Goal: Transaction & Acquisition: Purchase product/service

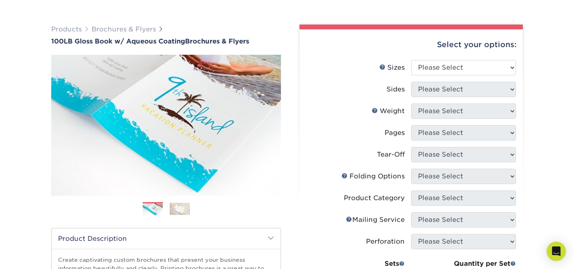
scroll to position [44, 0]
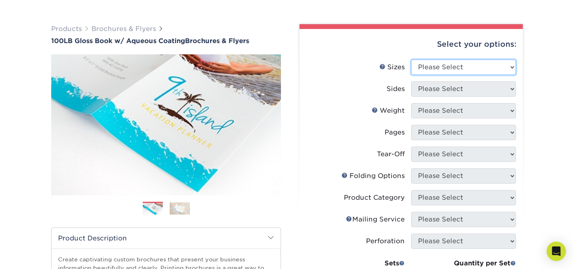
click at [504, 67] on select "Please Select 3.5" x 8.5" 3.5" x 11" 3.67" x 8.5" 4" x 6" 4" x 8.5" 4" x 9" 4" …" at bounding box center [463, 67] width 105 height 15
select select "3.50x11.00"
click at [411, 60] on select "Please Select 3.5" x 8.5" 3.5" x 11" 3.67" x 8.5" 4" x 6" 4" x 8.5" 4" x 9" 4" …" at bounding box center [463, 67] width 105 height 15
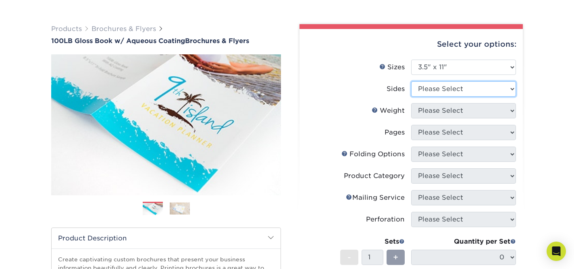
click at [495, 93] on select "Please Select Print Both Sides Print Front Only" at bounding box center [463, 88] width 105 height 15
select select "13abbda7-1d64-4f25-8bb2-c179b224825d"
click at [411, 81] on select "Please Select Print Both Sides Print Front Only" at bounding box center [463, 88] width 105 height 15
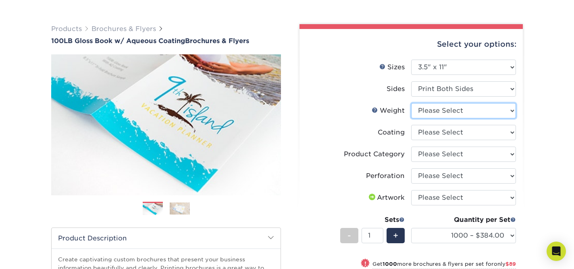
click at [511, 111] on select "Please Select 100LB" at bounding box center [463, 110] width 105 height 15
select select "100LB"
click at [411, 103] on select "Please Select 100LB" at bounding box center [463, 110] width 105 height 15
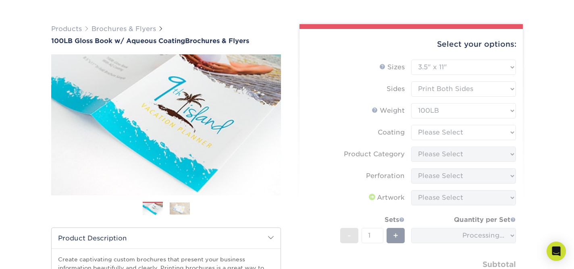
click at [181, 207] on img at bounding box center [180, 208] width 20 height 12
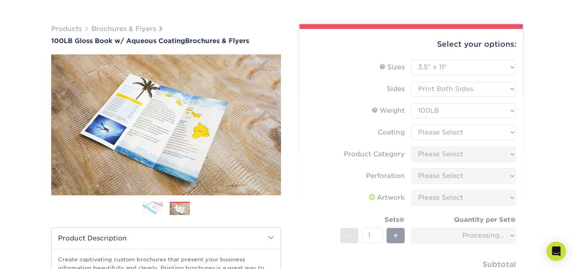
click at [158, 207] on img at bounding box center [153, 209] width 20 height 14
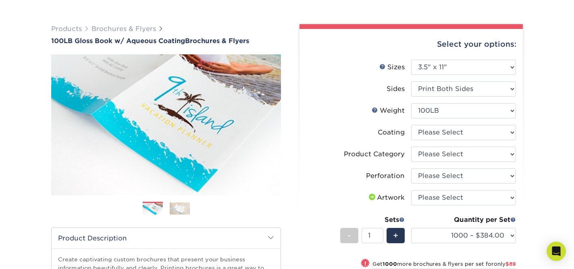
click at [182, 208] on img at bounding box center [180, 208] width 20 height 12
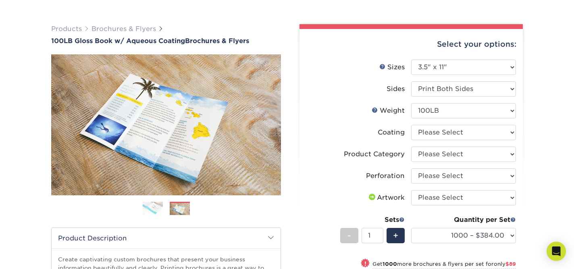
click at [154, 212] on img at bounding box center [153, 209] width 20 height 14
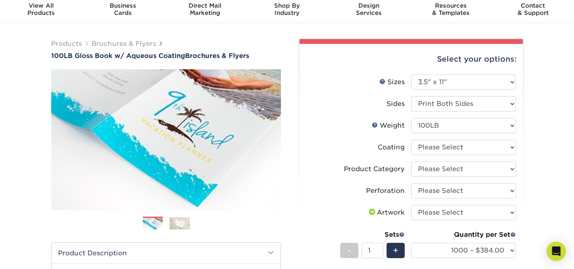
scroll to position [37, 0]
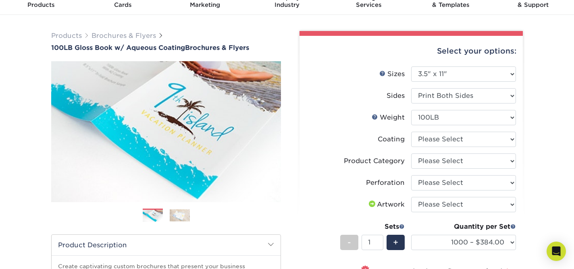
click at [179, 215] on img at bounding box center [180, 215] width 20 height 12
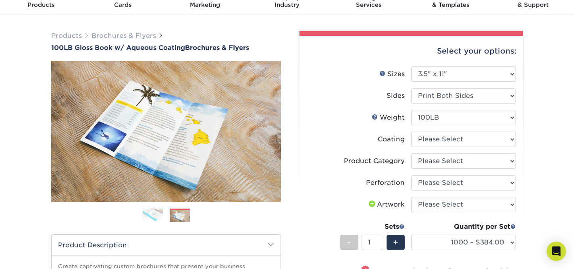
click at [156, 215] on img at bounding box center [153, 215] width 20 height 14
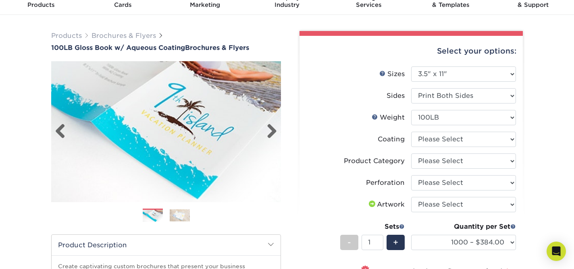
click at [152, 158] on img at bounding box center [166, 131] width 230 height 159
click at [181, 206] on div "Previous" at bounding box center [166, 144] width 230 height 167
click at [182, 216] on img at bounding box center [180, 215] width 20 height 12
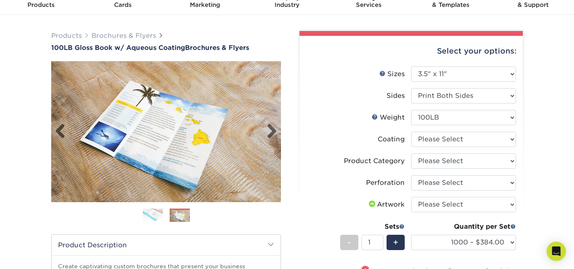
click at [176, 159] on img at bounding box center [166, 131] width 230 height 141
